Goal: Task Accomplishment & Management: Manage account settings

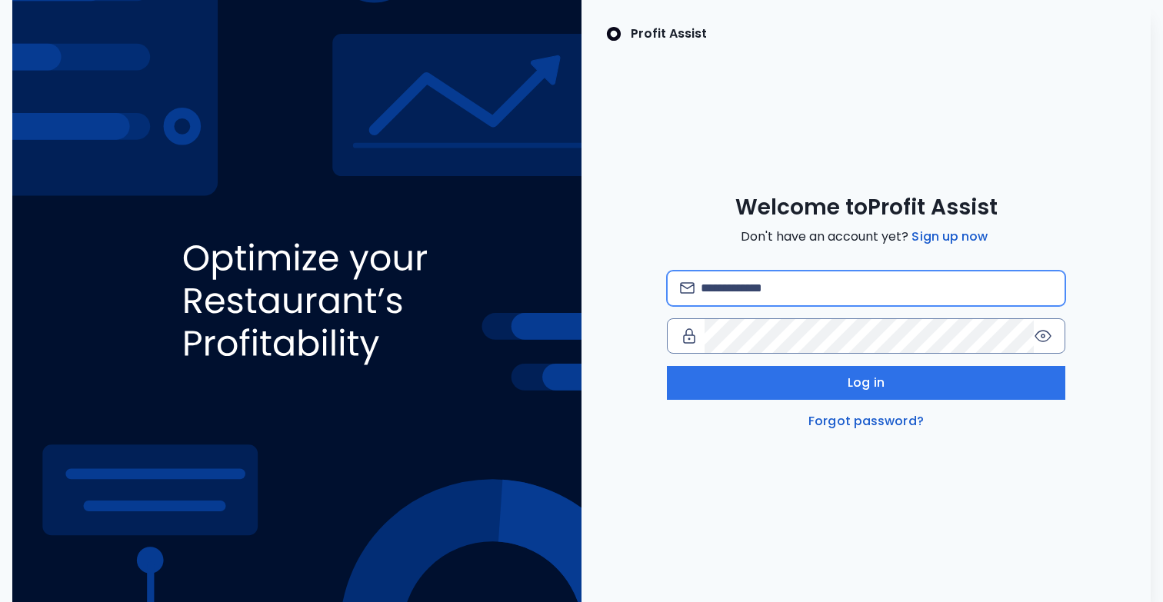
click at [830, 288] on input "email" at bounding box center [877, 289] width 352 height 34
type input "**********"
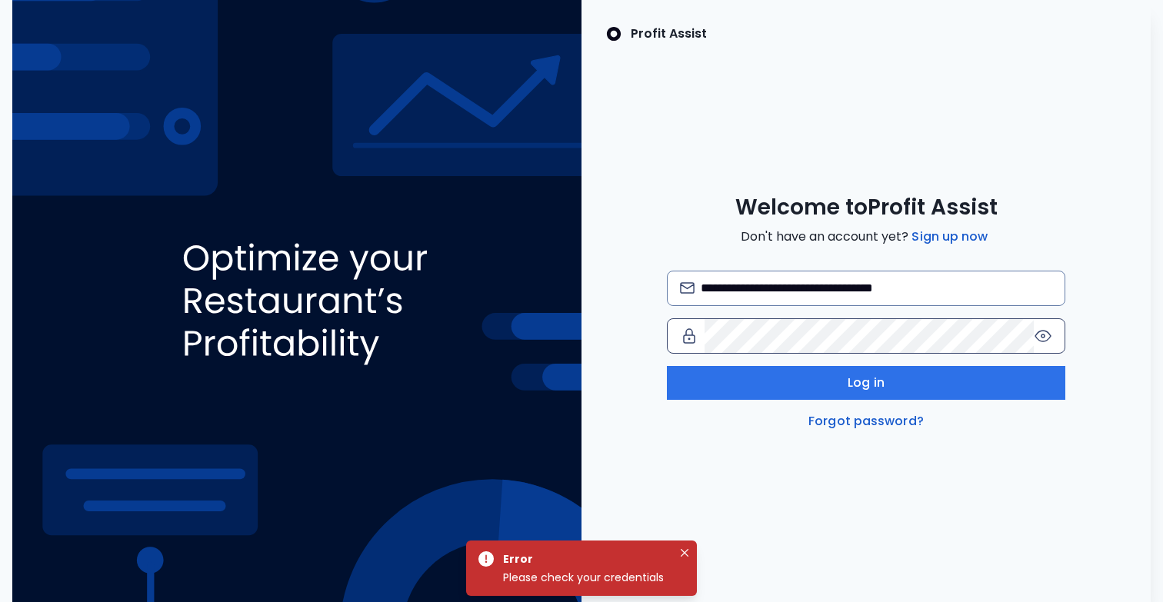
click at [1038, 334] on icon at bounding box center [1043, 336] width 18 height 18
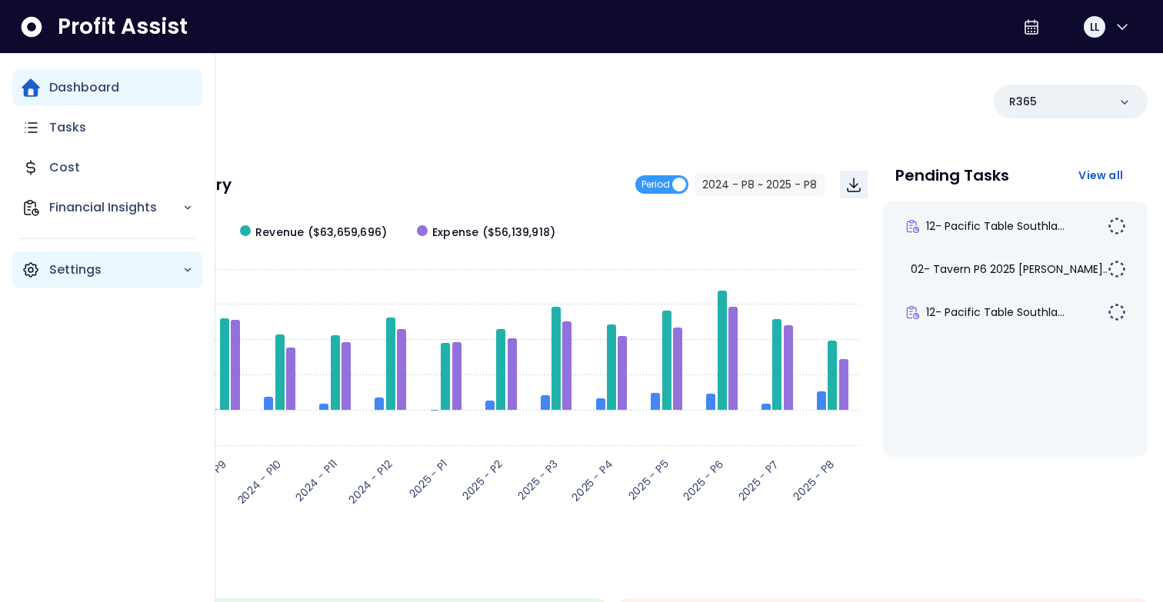
click at [59, 278] on p "Settings" at bounding box center [115, 270] width 133 height 18
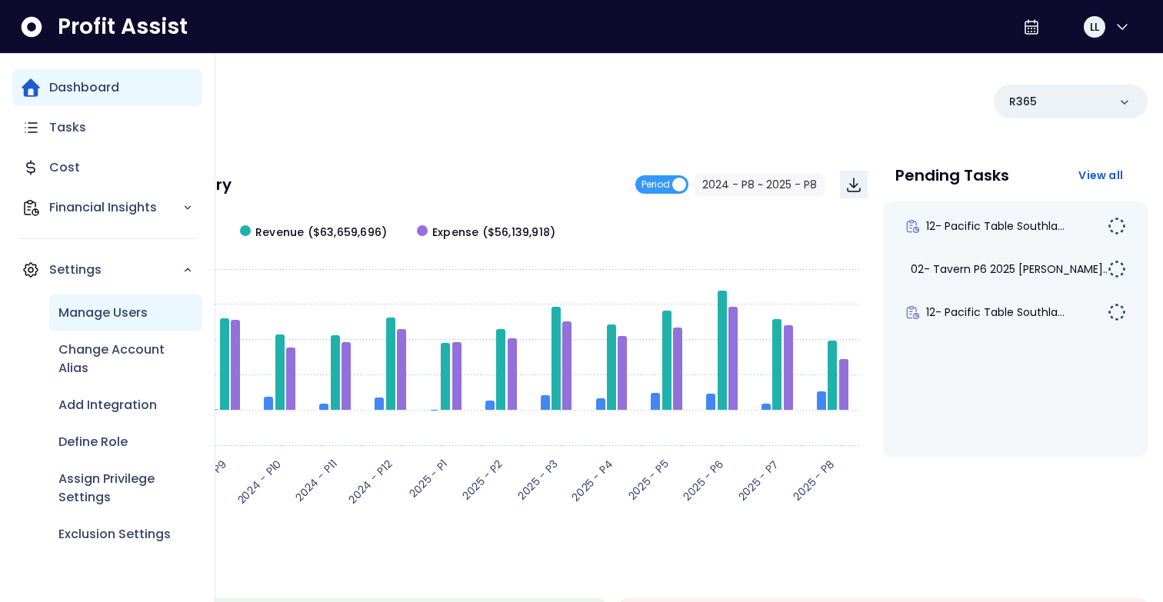
click at [113, 312] on p "Manage Users" at bounding box center [102, 313] width 89 height 18
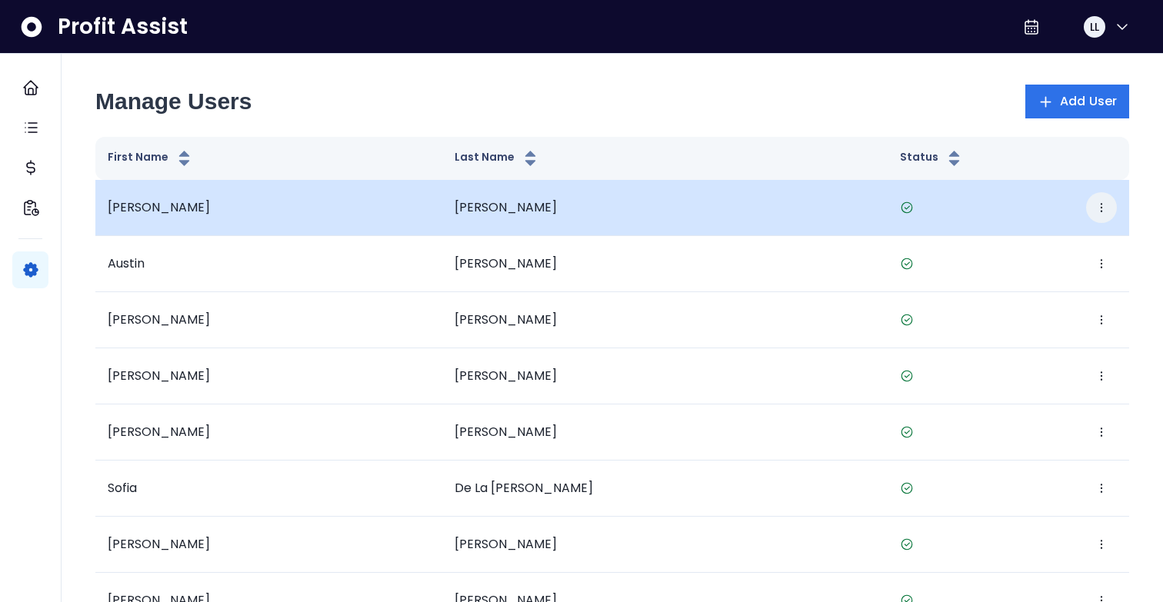
click at [1105, 206] on icon "button" at bounding box center [1101, 208] width 12 height 12
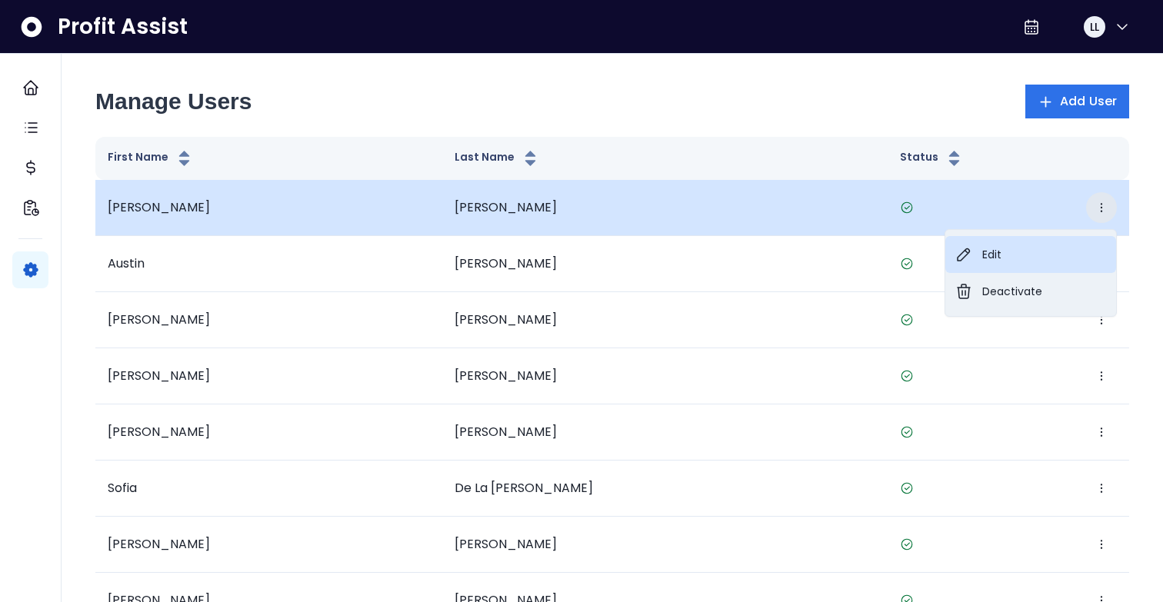
click at [1011, 255] on button "Edit" at bounding box center [1030, 254] width 171 height 37
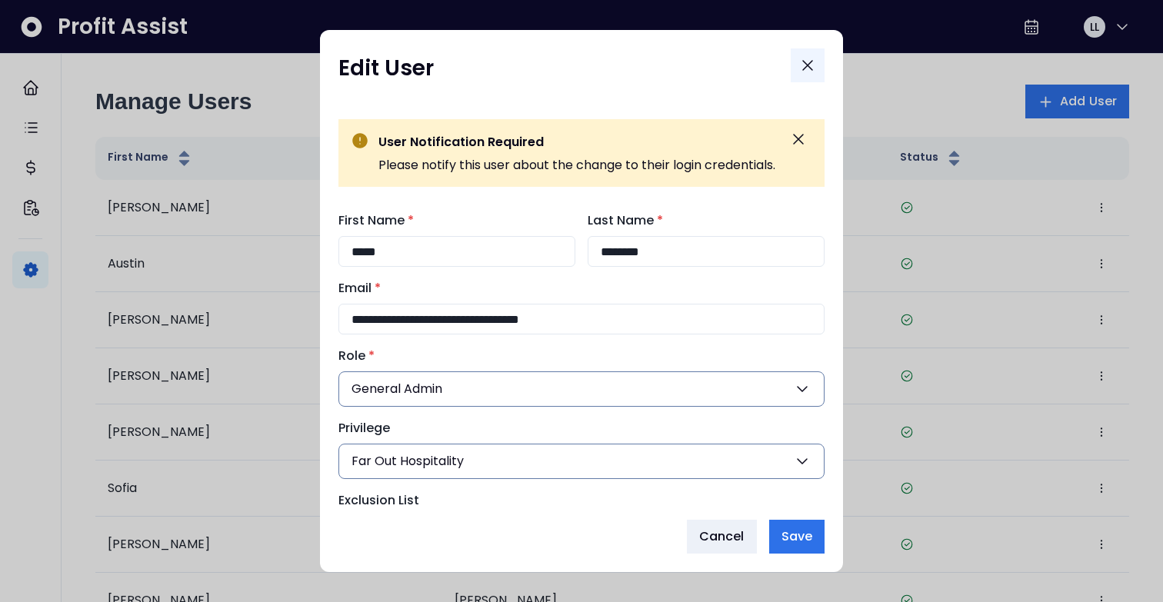
click at [811, 70] on icon "Close" at bounding box center [807, 65] width 18 height 18
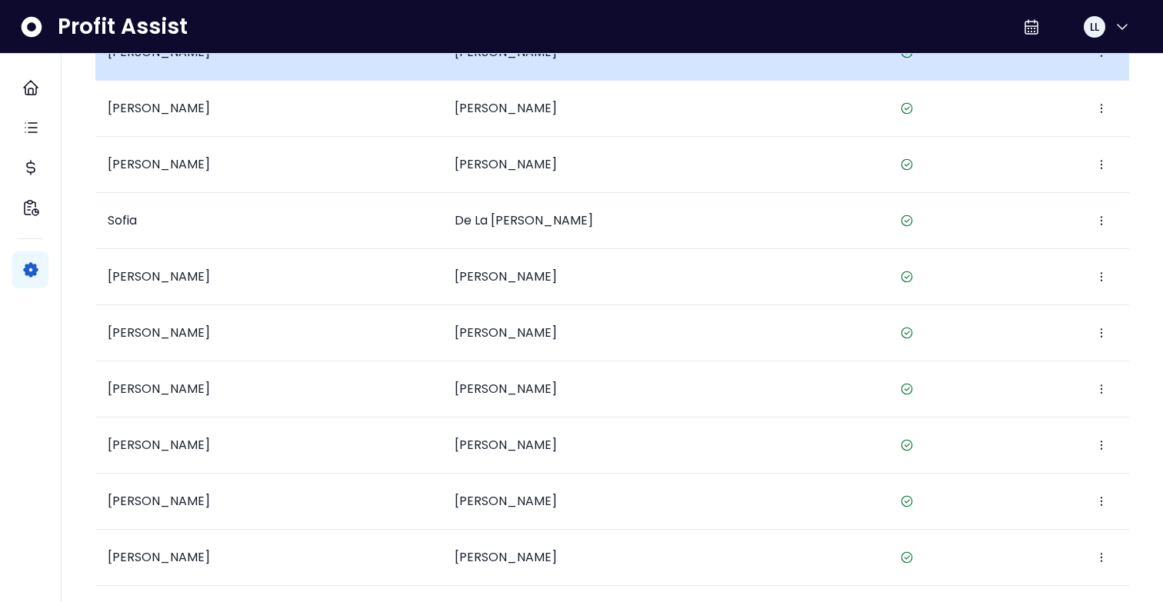
scroll to position [285, 0]
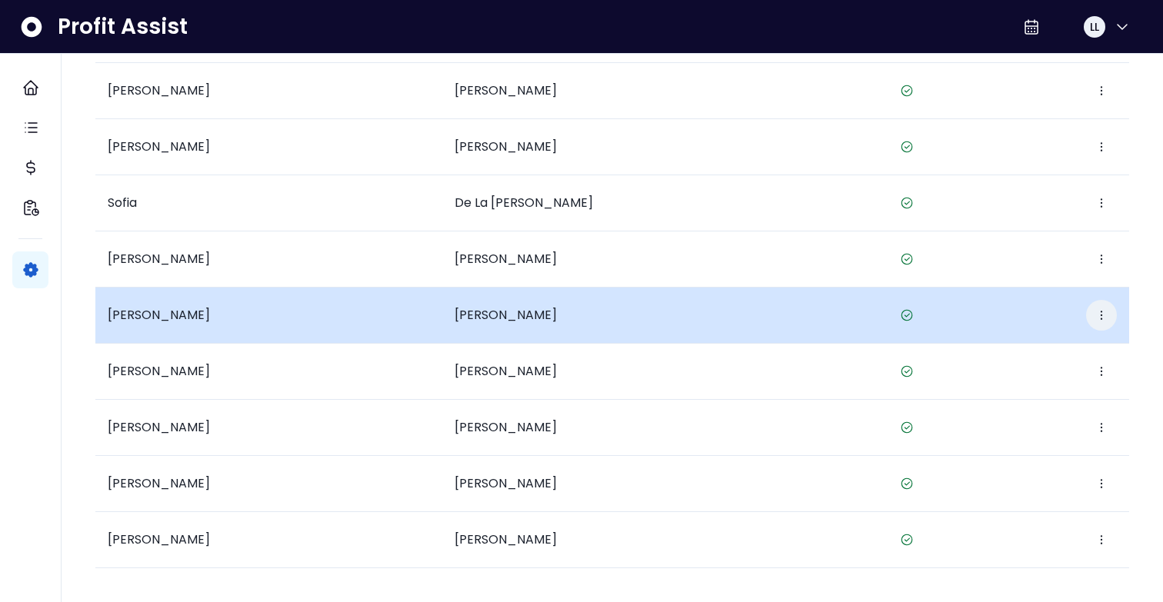
click at [1104, 319] on icon "button" at bounding box center [1101, 315] width 12 height 12
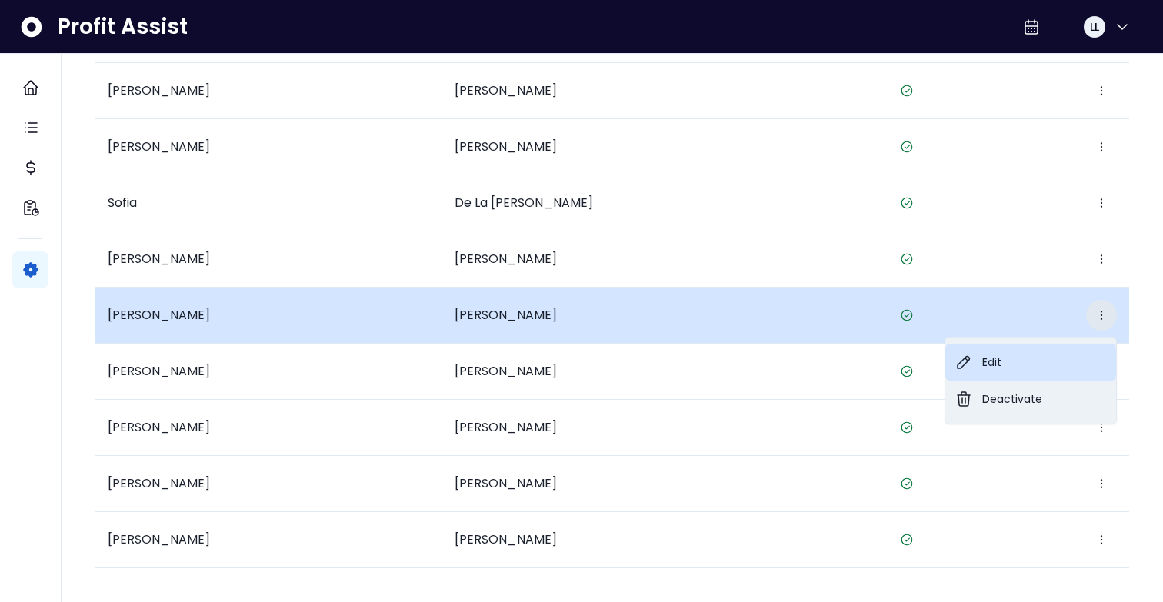
click at [1054, 359] on button "Edit" at bounding box center [1030, 362] width 171 height 37
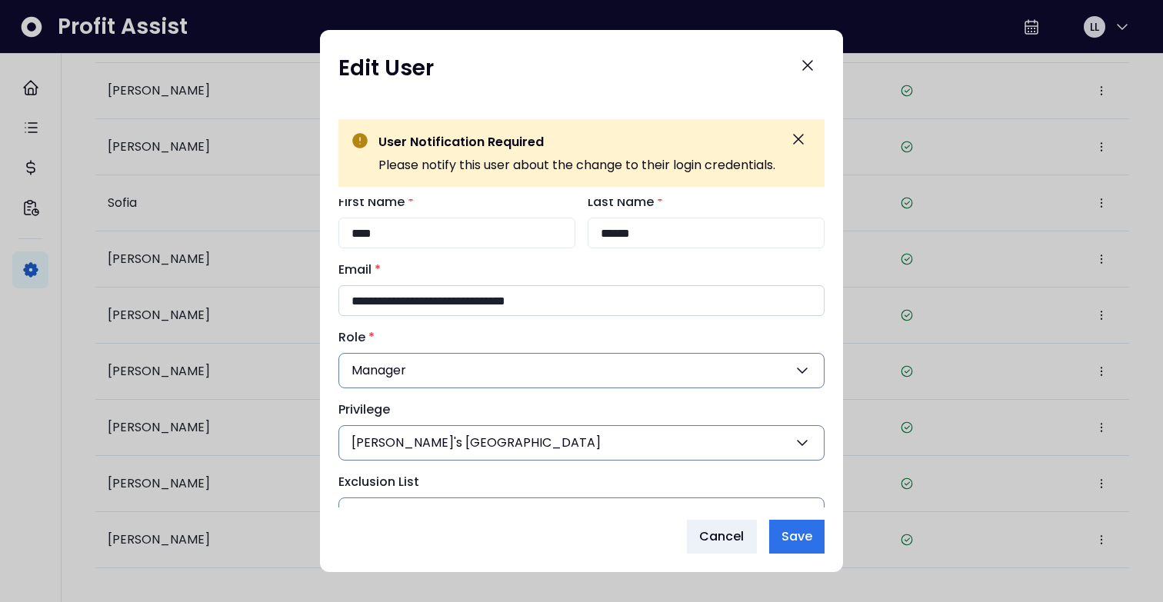
scroll to position [30, 0]
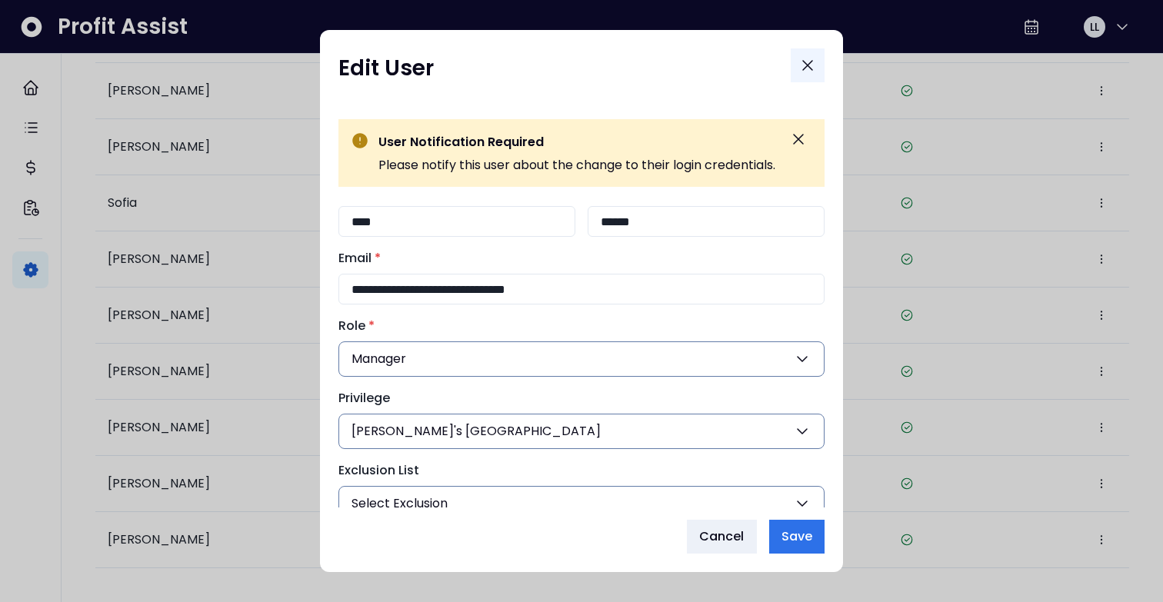
click at [811, 65] on icon "Close" at bounding box center [807, 65] width 18 height 18
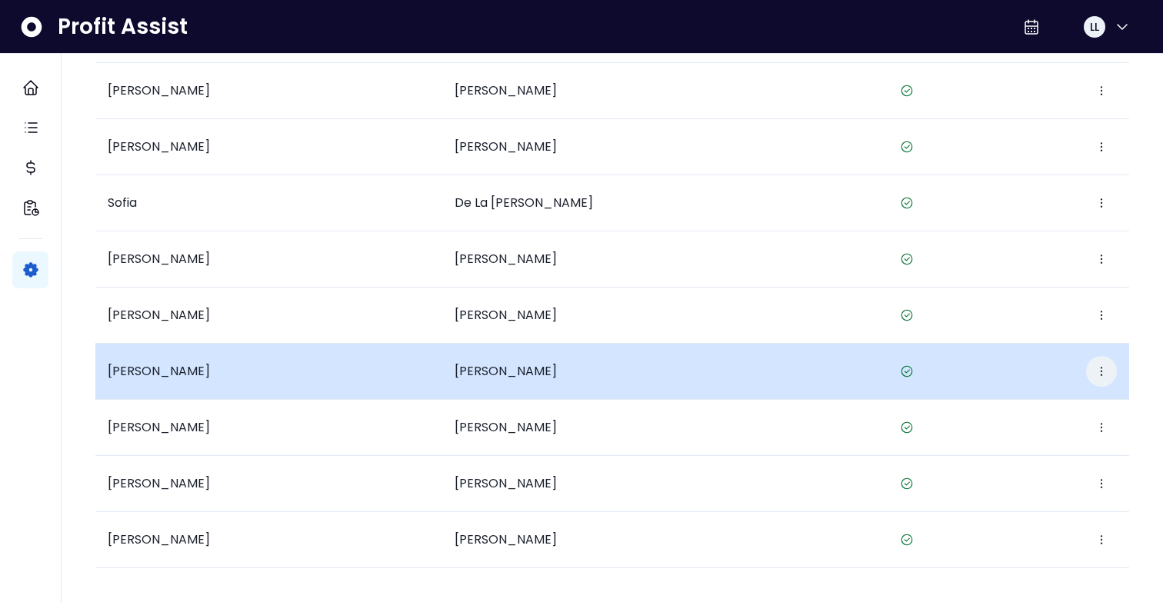
click at [1101, 371] on icon "button" at bounding box center [1102, 371] width 2 height 9
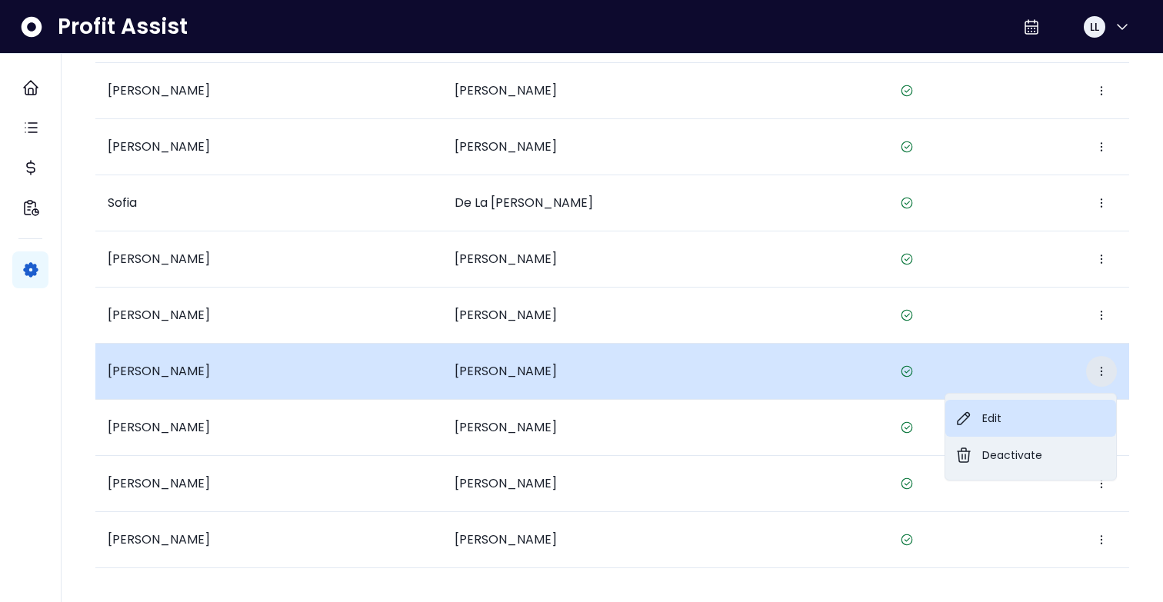
click at [1042, 415] on button "Edit" at bounding box center [1030, 418] width 171 height 37
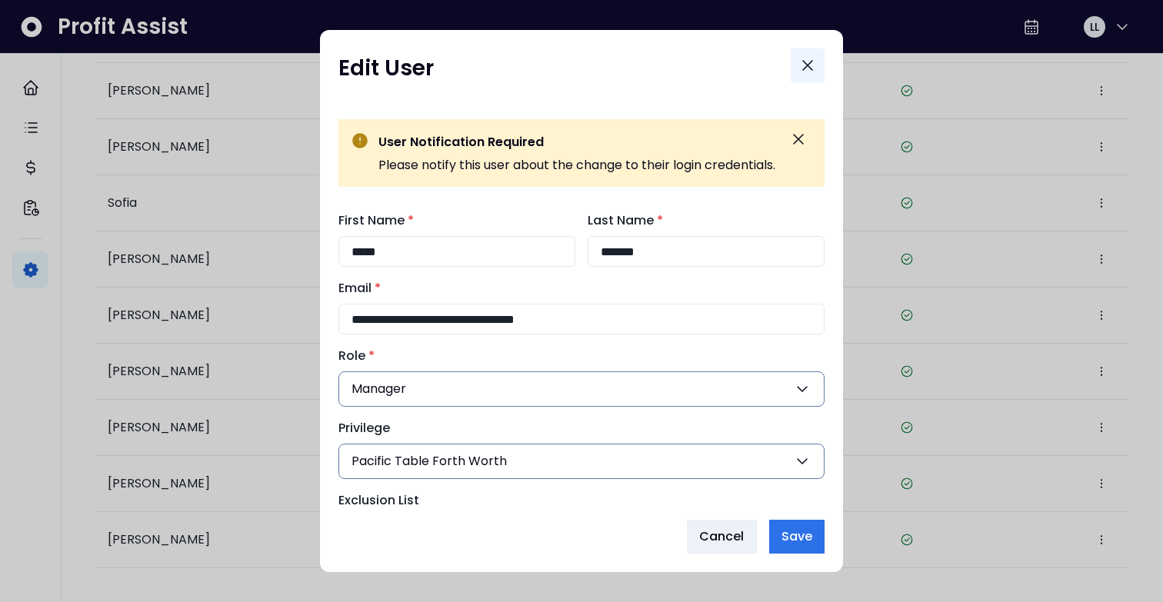
click at [813, 58] on icon "Close" at bounding box center [807, 65] width 18 height 18
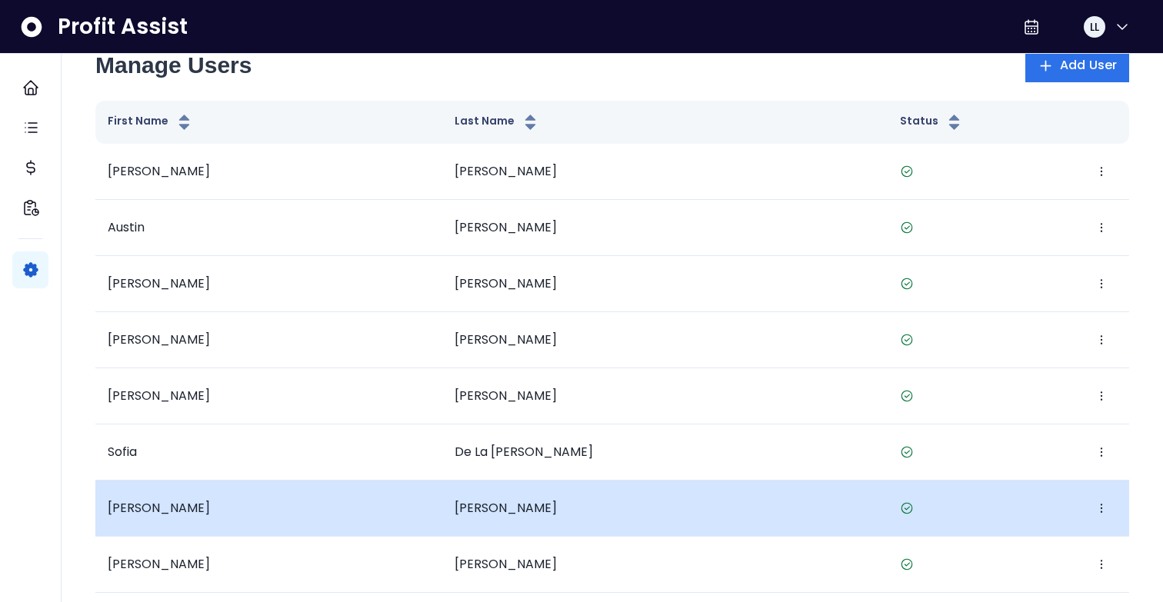
scroll to position [0, 0]
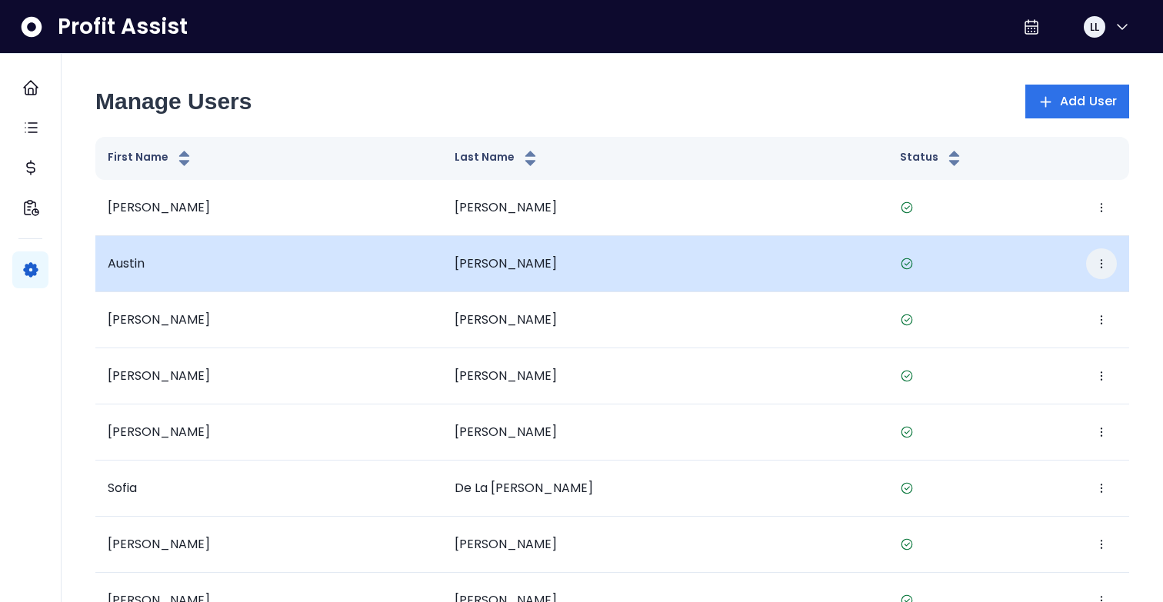
click at [1095, 261] on icon "button" at bounding box center [1101, 264] width 12 height 12
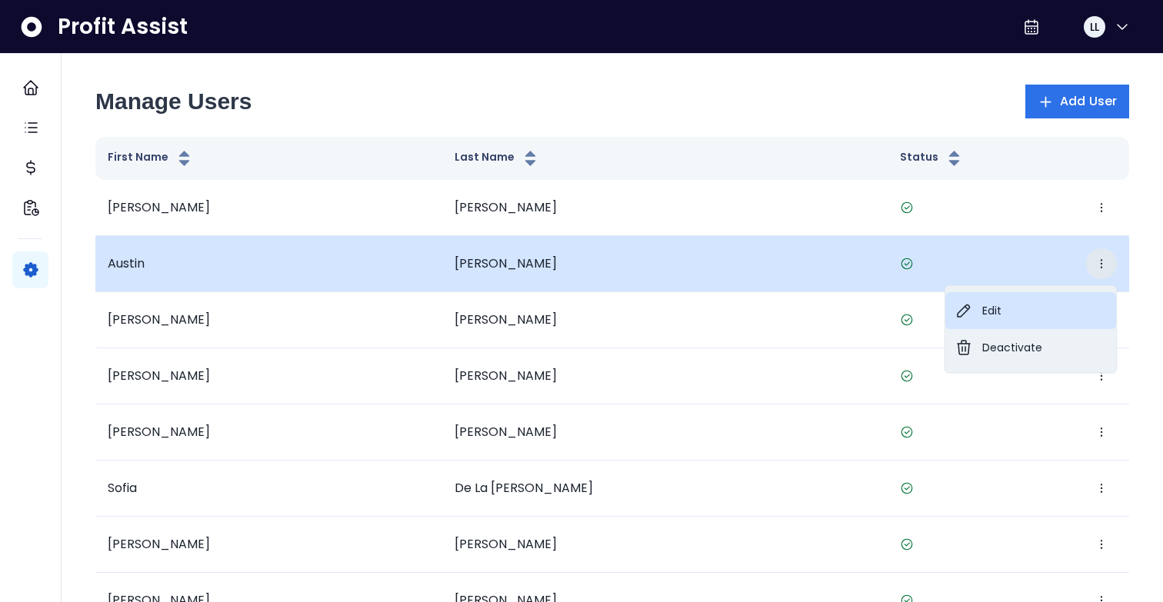
click at [1066, 299] on button "Edit" at bounding box center [1030, 310] width 171 height 37
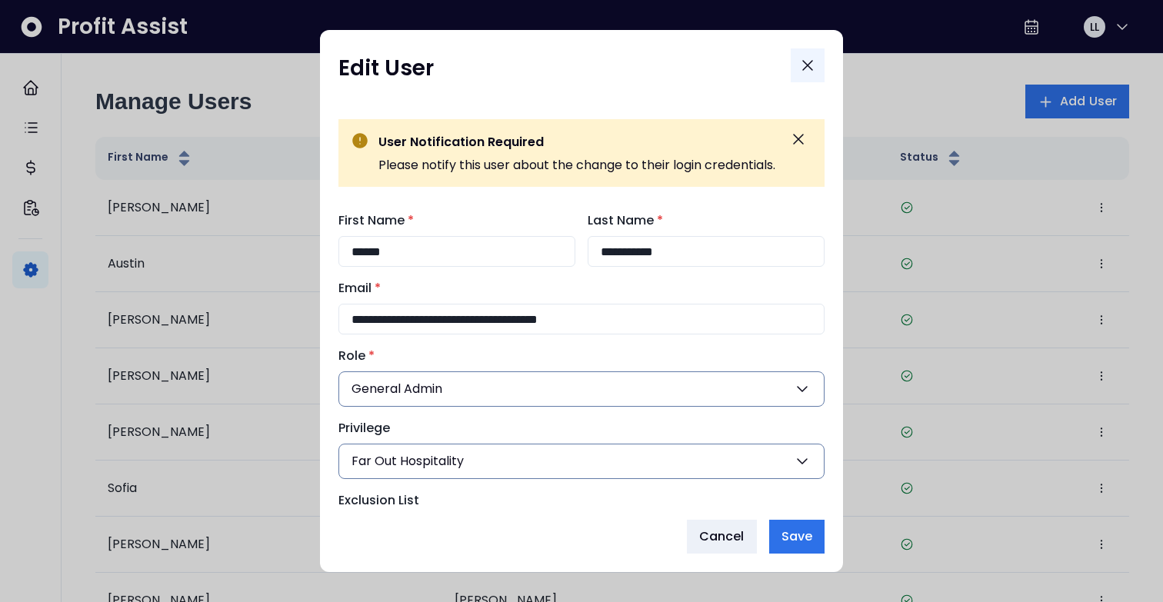
click at [804, 63] on icon "Close" at bounding box center [807, 65] width 18 height 18
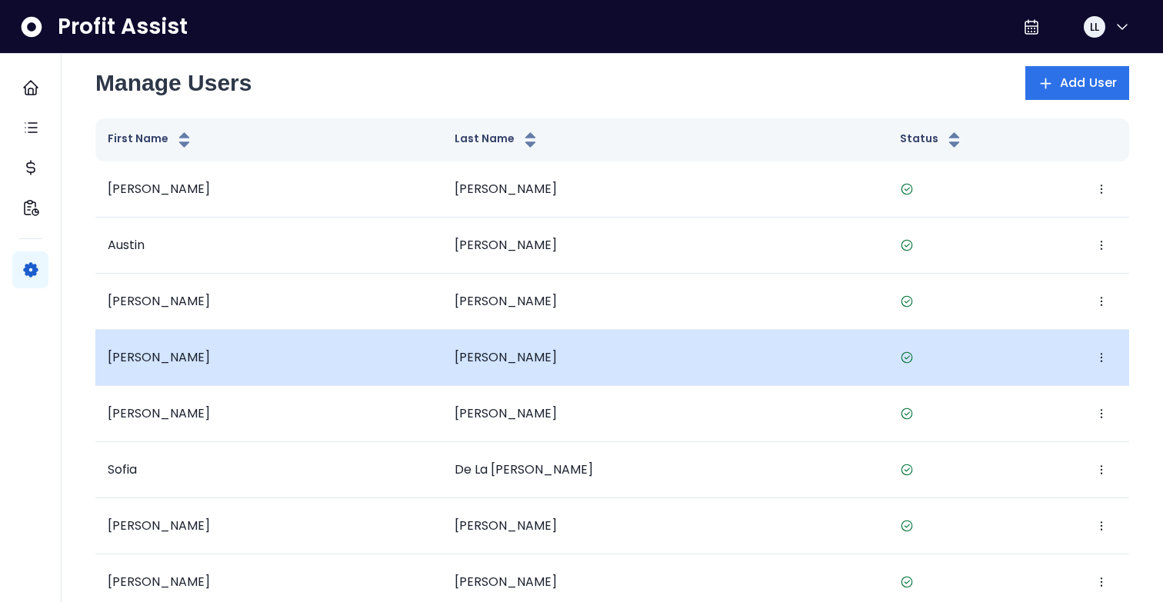
scroll to position [25, 0]
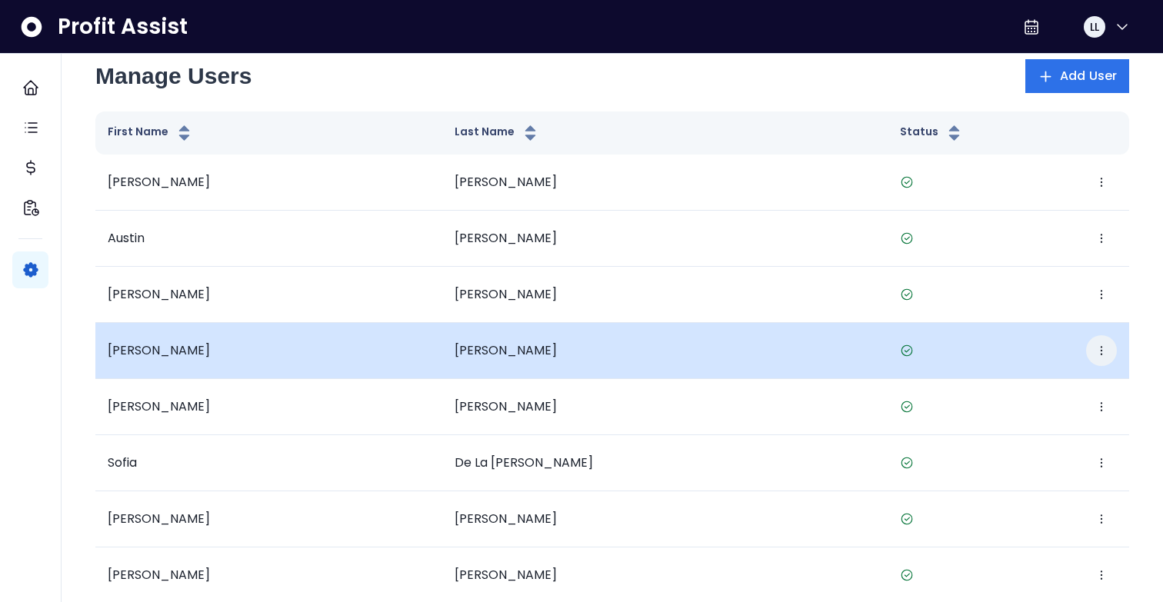
click at [1098, 352] on icon "button" at bounding box center [1101, 351] width 12 height 12
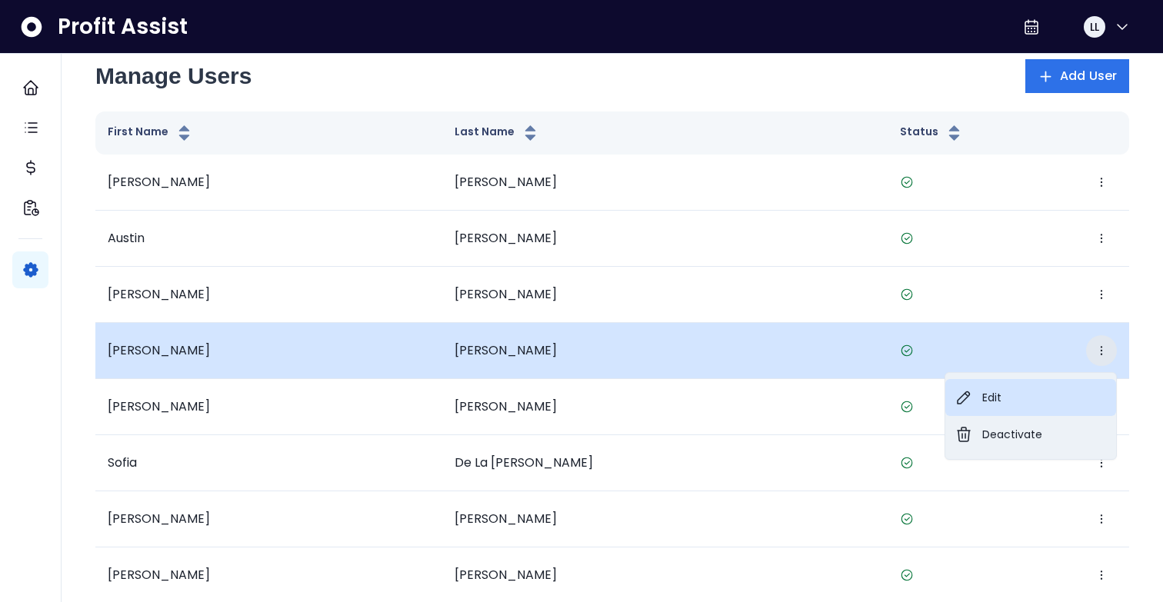
click at [1029, 385] on button "Edit" at bounding box center [1030, 397] width 171 height 37
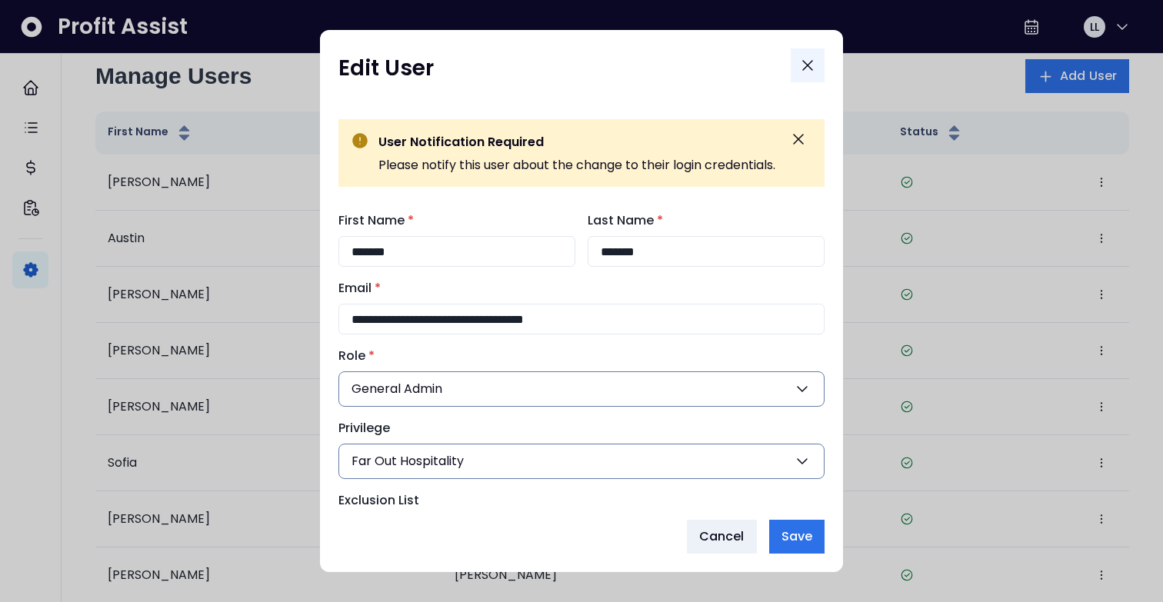
click at [814, 67] on icon "Close" at bounding box center [807, 65] width 18 height 18
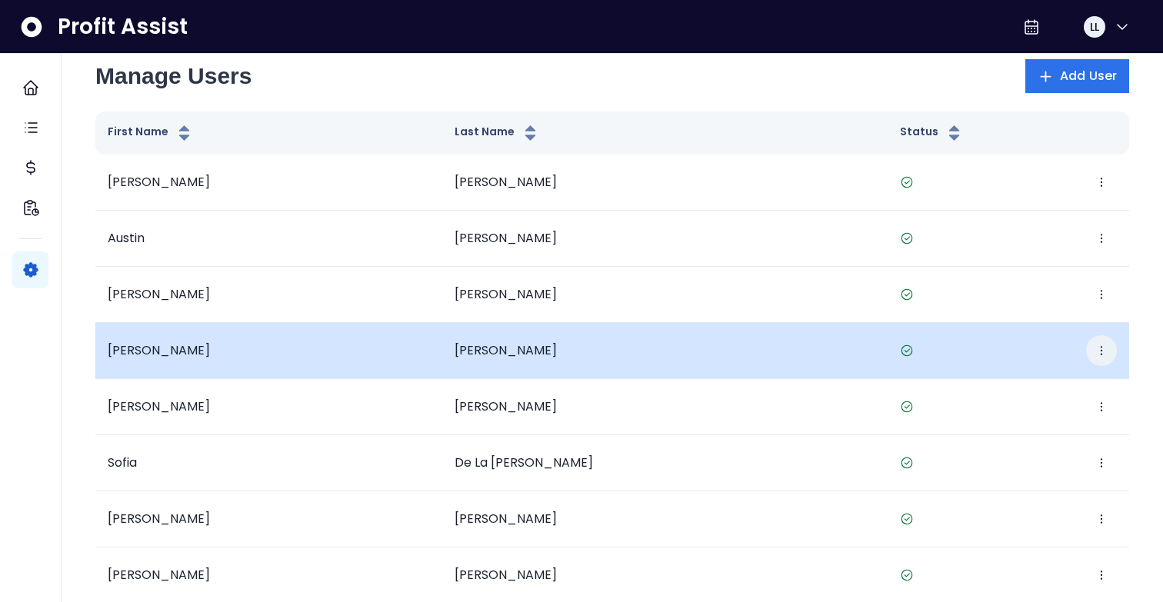
click at [1108, 342] on button "button" at bounding box center [1101, 350] width 31 height 31
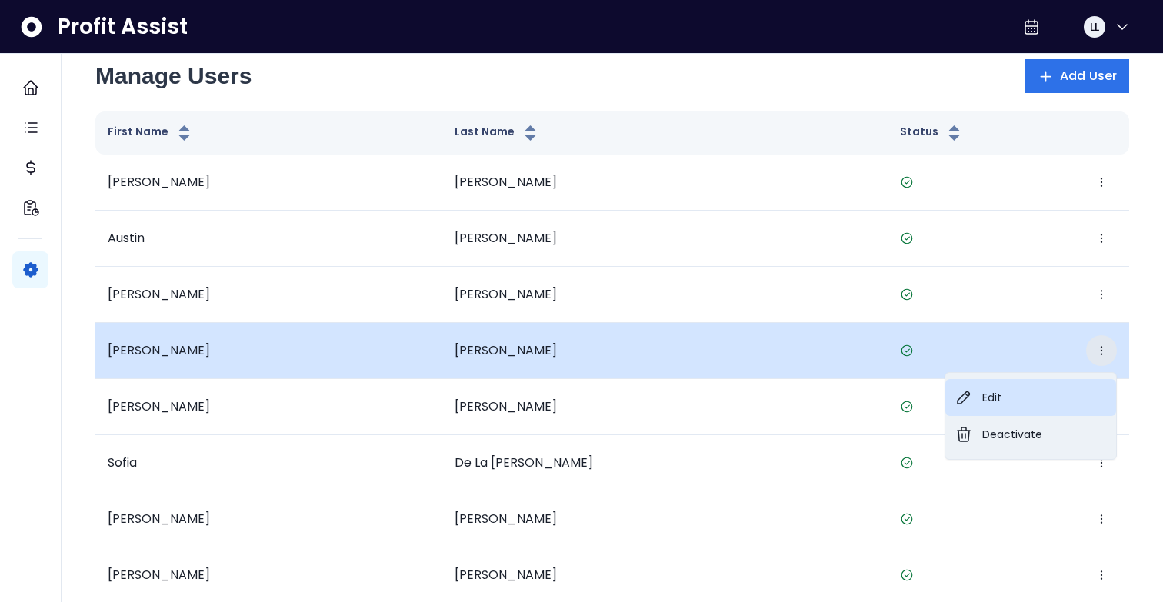
click at [990, 391] on button "Edit" at bounding box center [1030, 397] width 171 height 37
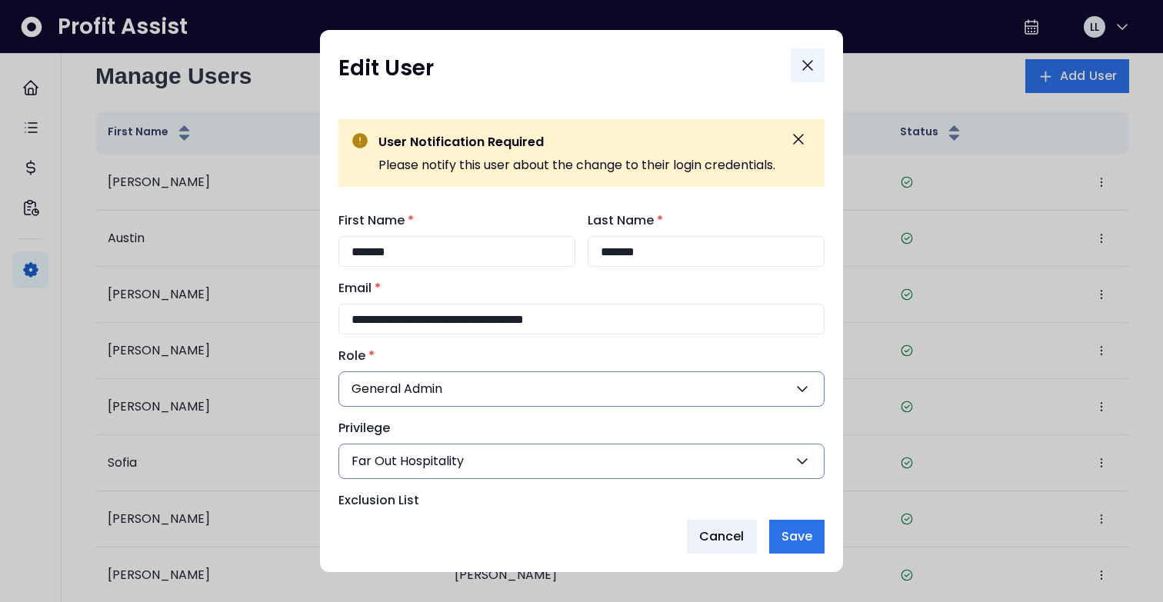
click at [805, 65] on icon "Close" at bounding box center [807, 65] width 18 height 18
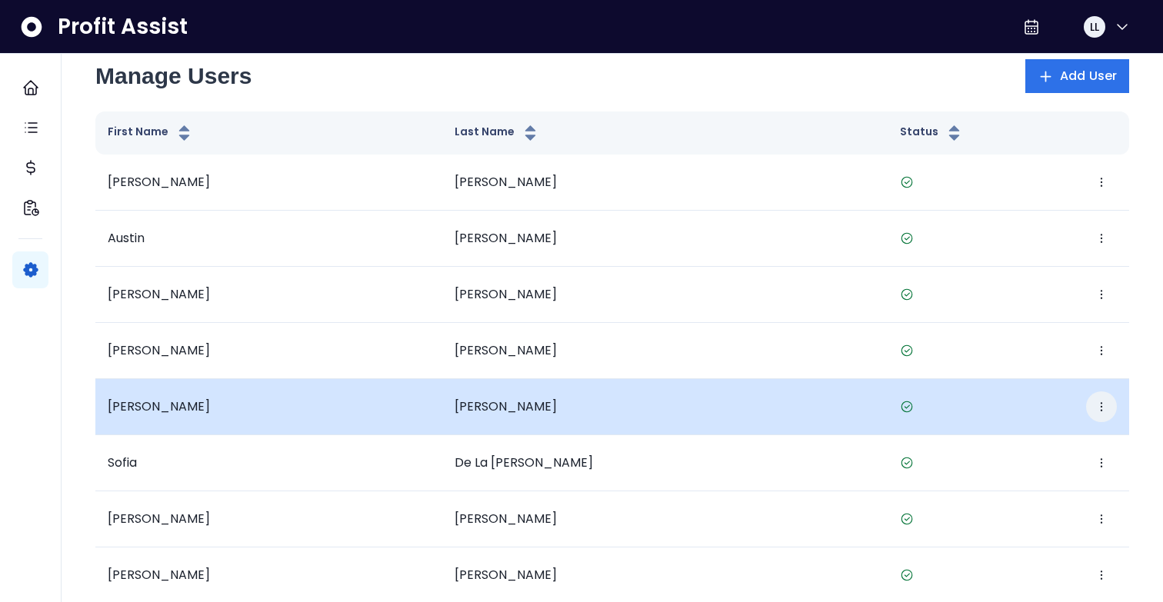
click at [1106, 405] on icon "button" at bounding box center [1101, 407] width 12 height 12
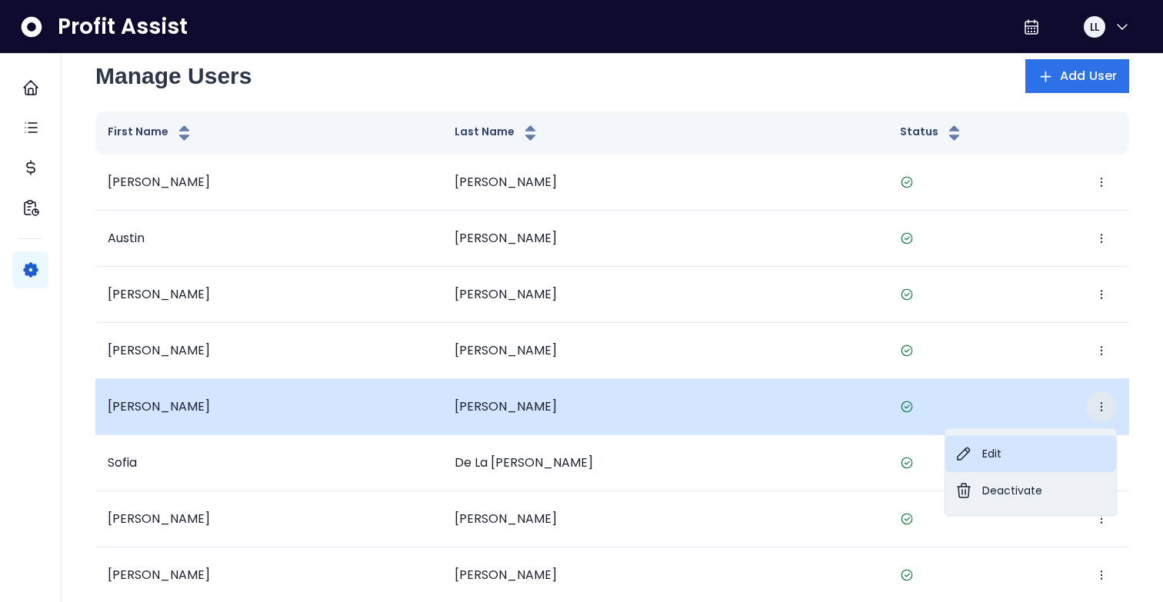
click at [1026, 450] on button "Edit" at bounding box center [1030, 453] width 171 height 37
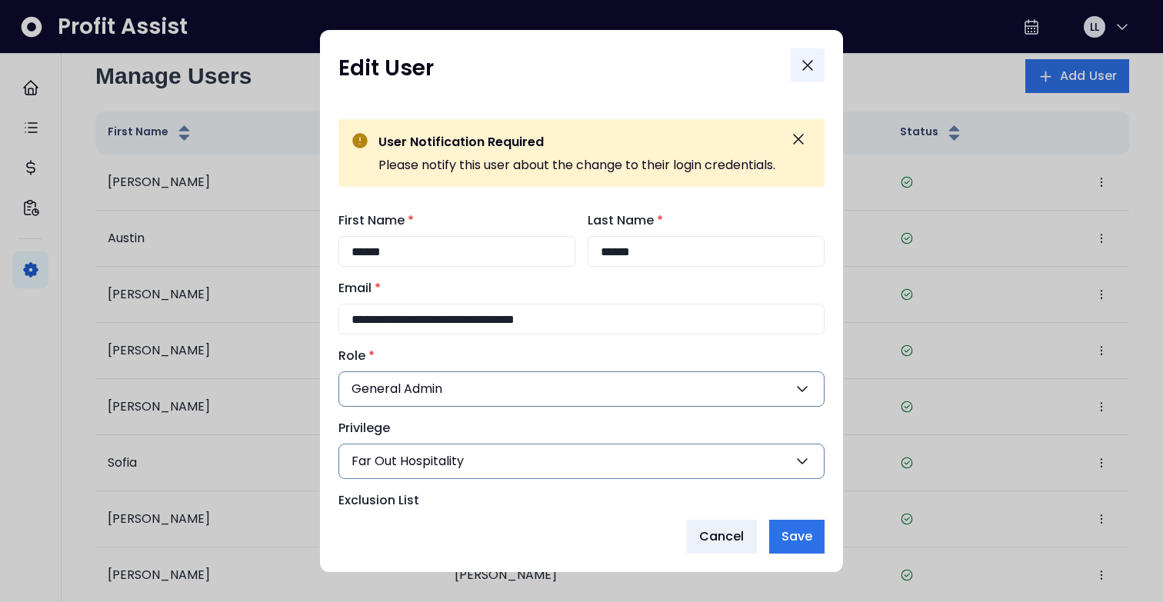
click at [803, 68] on icon "Close" at bounding box center [807, 65] width 18 height 18
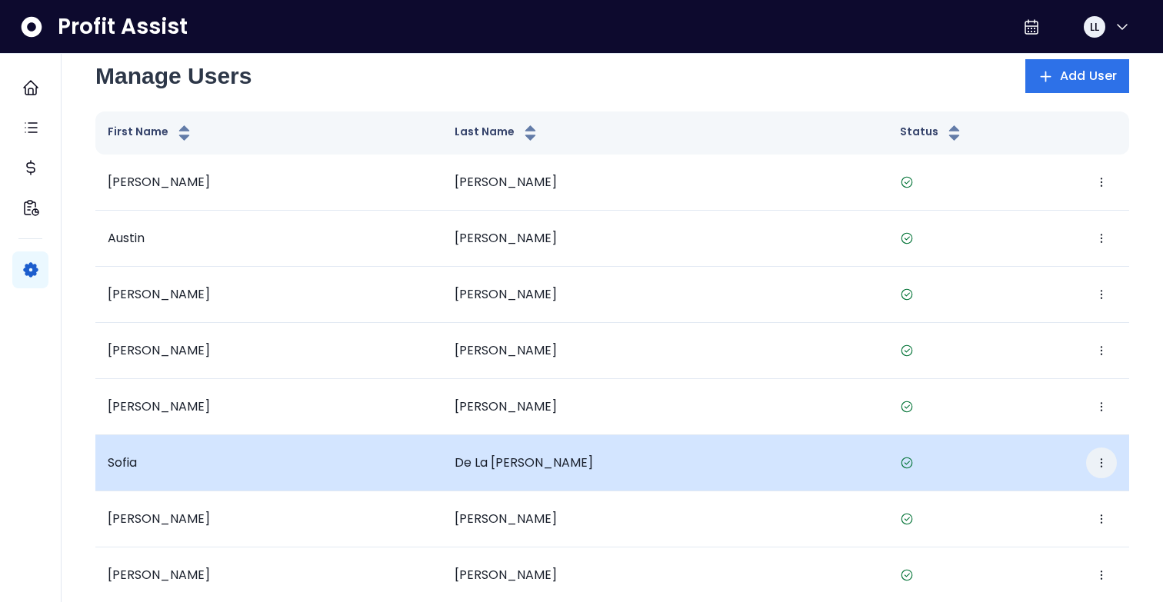
click at [1098, 462] on icon "button" at bounding box center [1101, 463] width 12 height 12
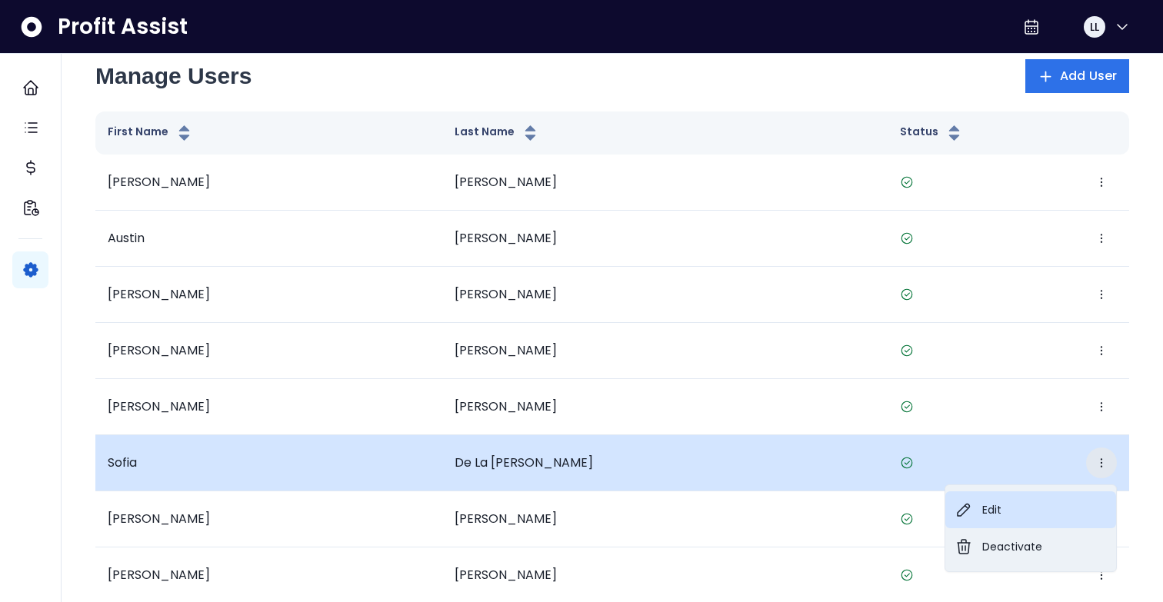
click at [993, 503] on button "Edit" at bounding box center [1030, 510] width 171 height 37
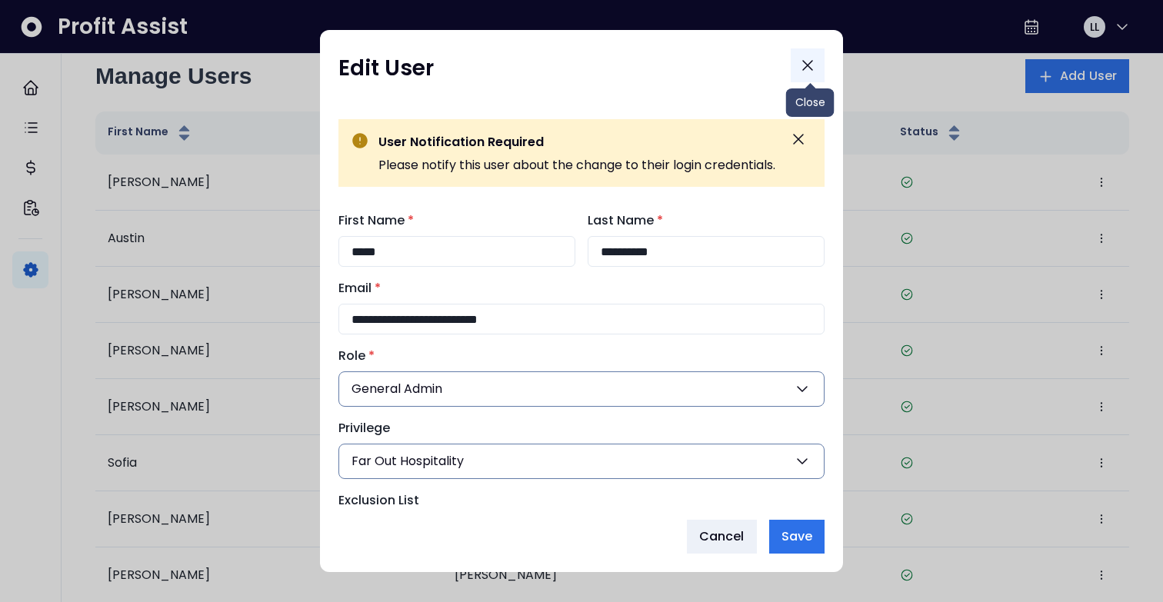
click at [808, 65] on icon "Close" at bounding box center [807, 65] width 18 height 18
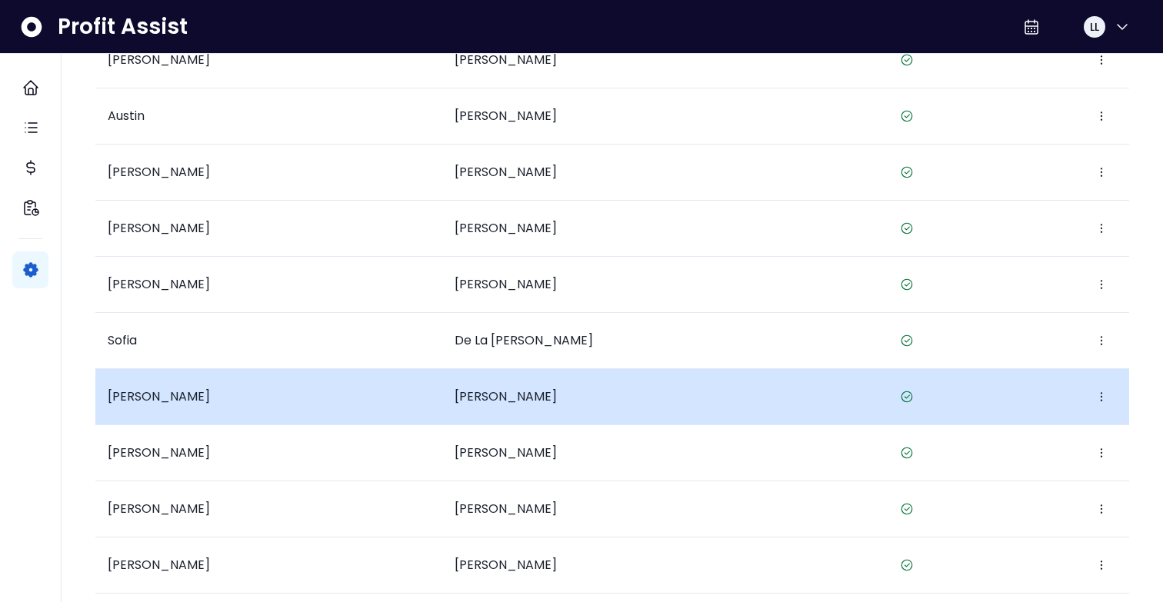
scroll to position [161, 0]
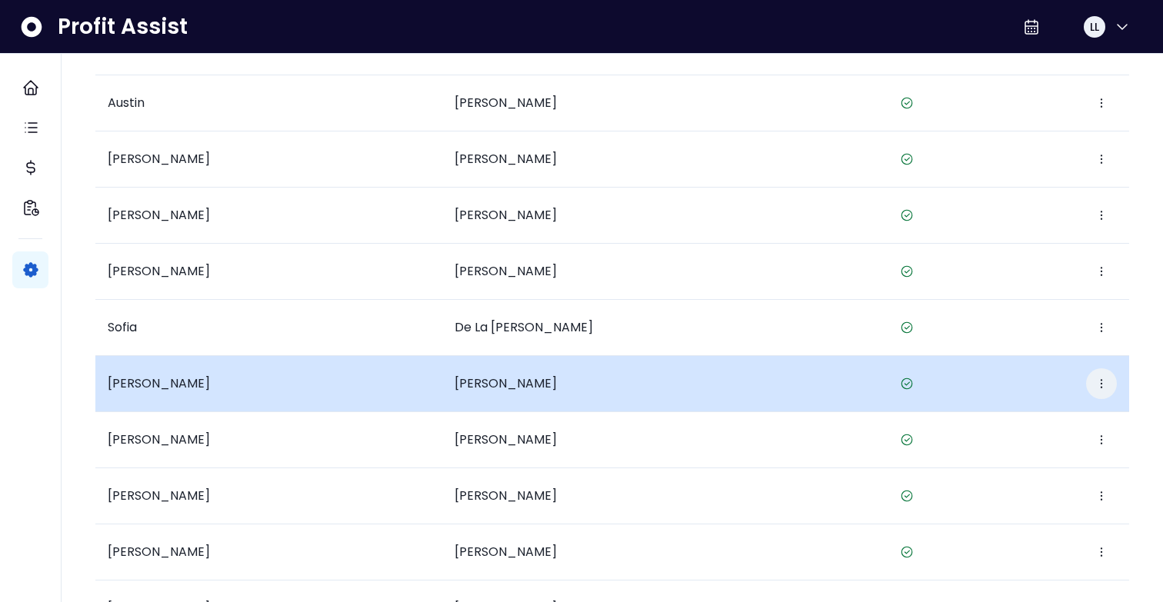
click at [1105, 383] on icon "button" at bounding box center [1101, 384] width 12 height 12
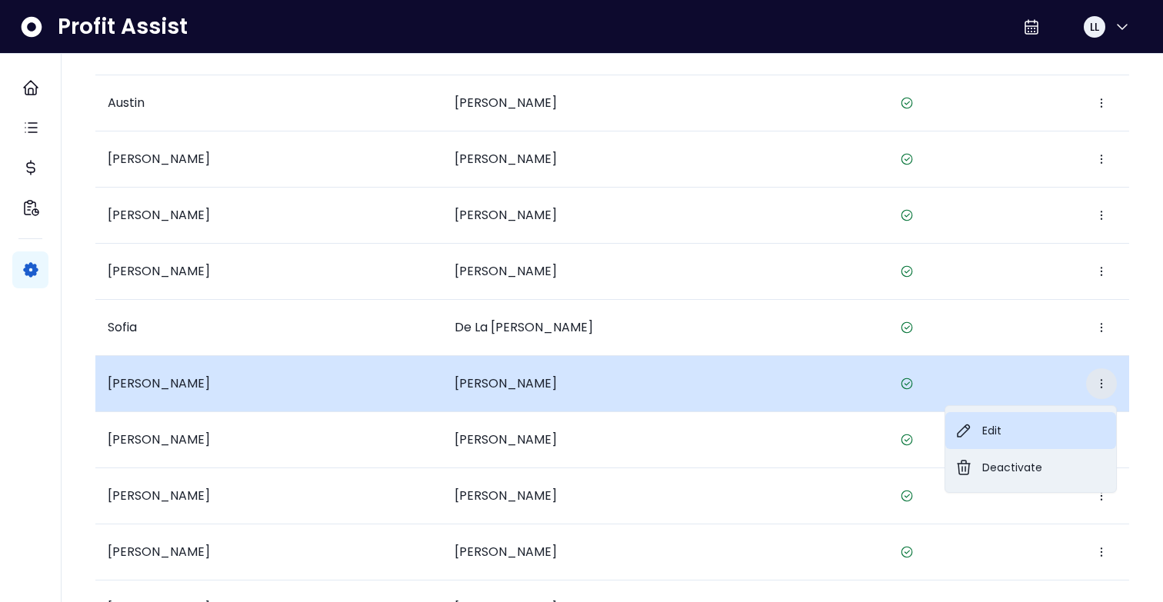
click at [992, 422] on button "Edit" at bounding box center [1030, 430] width 171 height 37
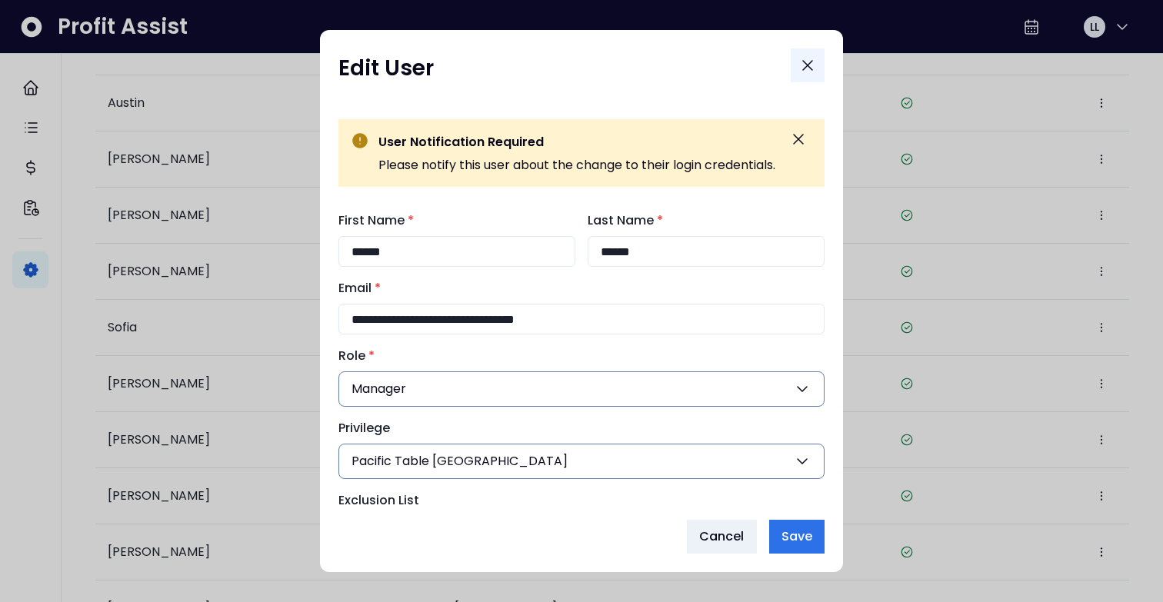
click at [822, 62] on button "Close" at bounding box center [808, 65] width 34 height 34
